Goal: Task Accomplishment & Management: Use online tool/utility

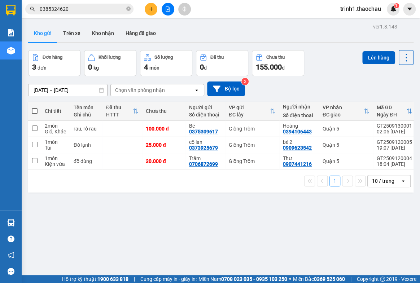
click at [36, 112] on span at bounding box center [35, 111] width 6 height 6
click at [35, 107] on input "checkbox" at bounding box center [35, 107] width 0 height 0
checkbox input "true"
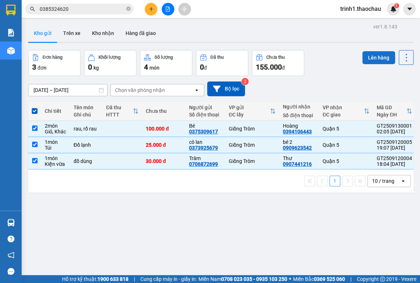
click at [374, 60] on button "Lên hàng" at bounding box center [378, 57] width 33 height 13
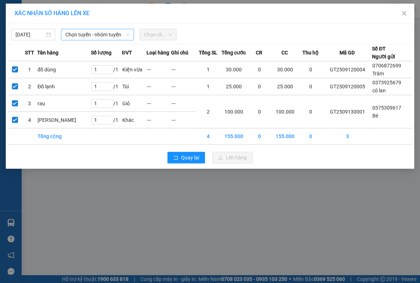
click at [88, 38] on span "Chọn tuyến - nhóm tuyến" at bounding box center [97, 34] width 64 height 11
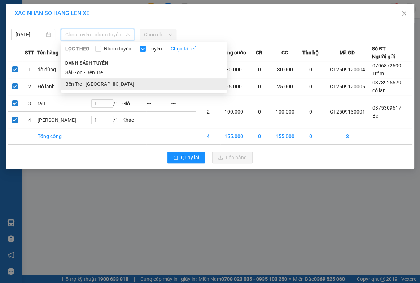
click at [84, 87] on li "Bến Tre - [GEOGRAPHIC_DATA]" at bounding box center [144, 84] width 166 height 12
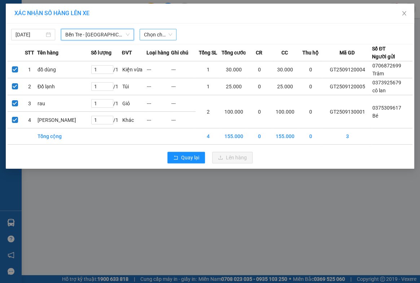
click at [169, 36] on span "Chọn chuyến" at bounding box center [158, 34] width 28 height 11
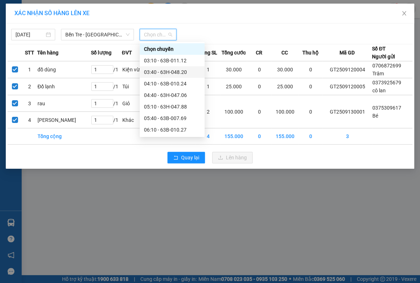
click at [159, 71] on div "03:40 - 63H-048.20" at bounding box center [172, 72] width 56 height 8
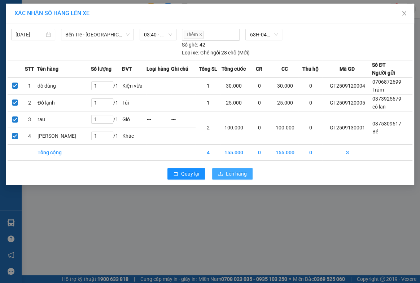
click at [230, 172] on span "Lên hàng" at bounding box center [236, 174] width 21 height 8
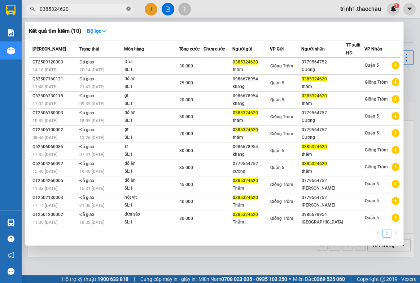
click at [128, 7] on icon "close-circle" at bounding box center [128, 8] width 4 height 4
